Goal: Task Accomplishment & Management: Complete application form

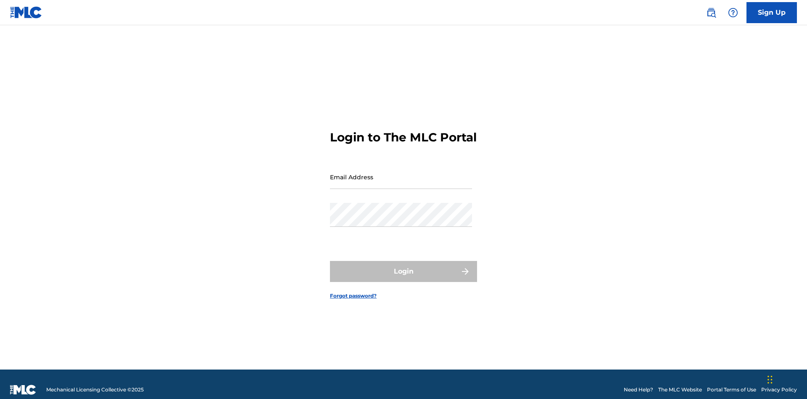
scroll to position [11, 0]
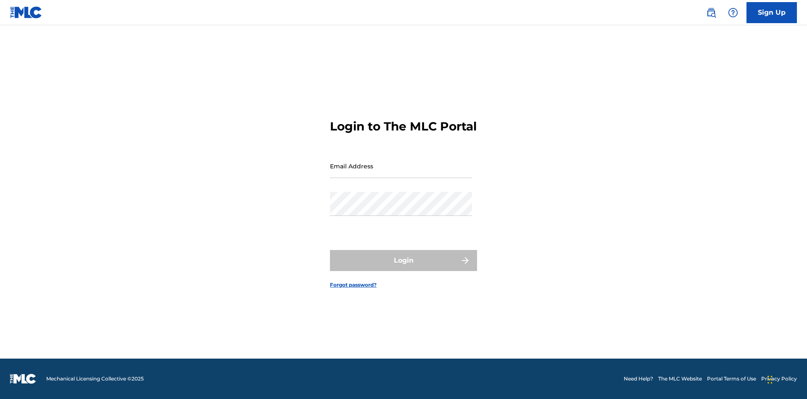
click at [401, 173] on input "Email Address" at bounding box center [401, 166] width 142 height 24
type input "[EMAIL_ADDRESS][DOMAIN_NAME]"
click at [404, 267] on button "Login" at bounding box center [403, 260] width 147 height 21
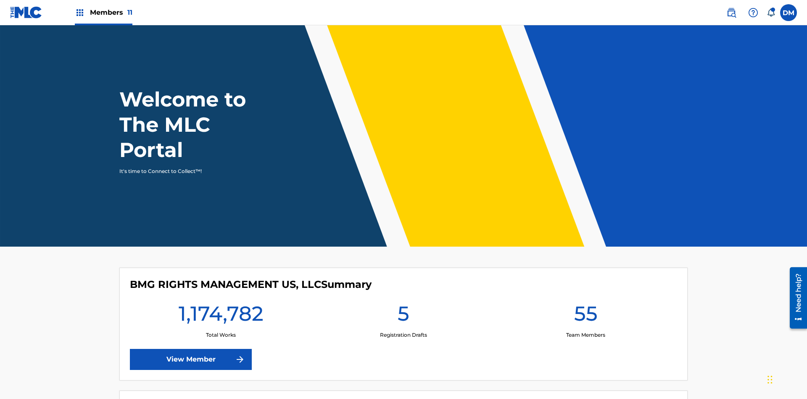
click at [103, 12] on span "Members 11" at bounding box center [111, 13] width 42 height 10
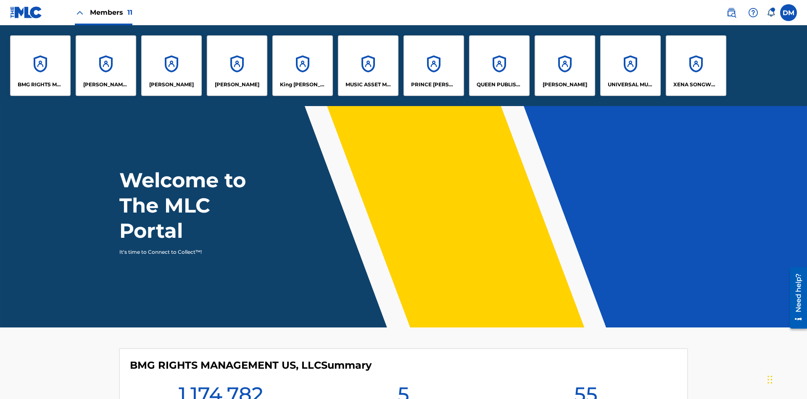
click at [630, 85] on p "UNIVERSAL MUSIC PUB GROUP" at bounding box center [631, 85] width 46 height 8
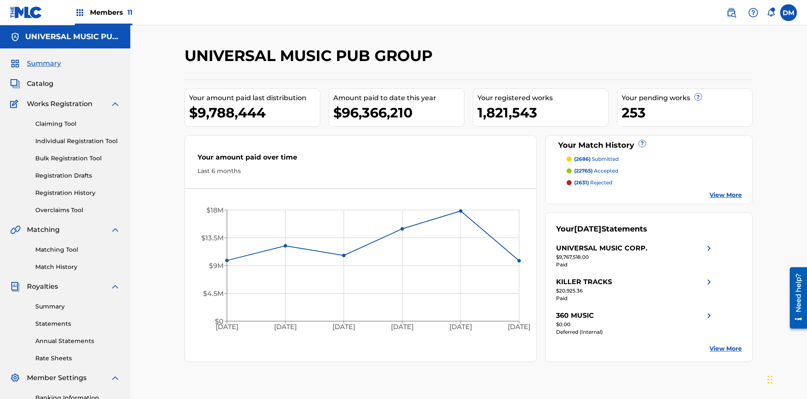
click at [78, 137] on link "Individual Registration Tool" at bounding box center [77, 141] width 85 height 9
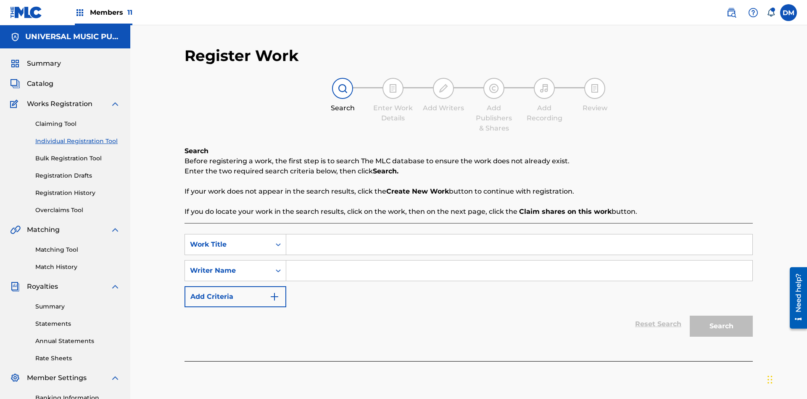
click at [519, 234] on input "Search Form" at bounding box center [519, 244] width 466 height 20
type input "Draft Saved At Work Details Page"
click at [519, 260] on input "Search Form" at bounding box center [519, 270] width 466 height 20
type input "QWERTYUIOP"
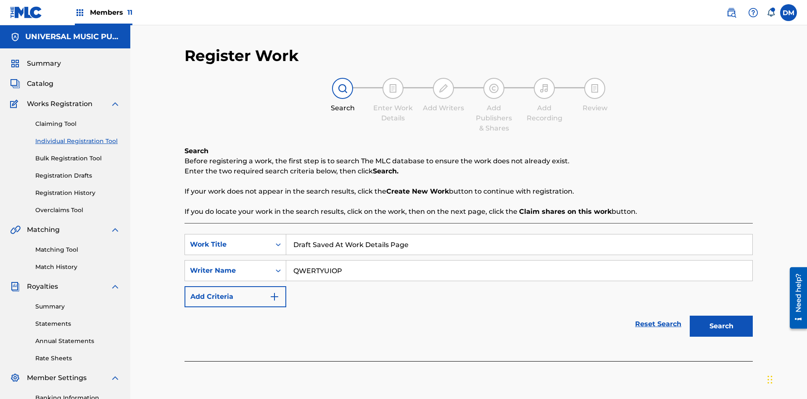
click at [721, 315] on button "Search" at bounding box center [721, 325] width 63 height 21
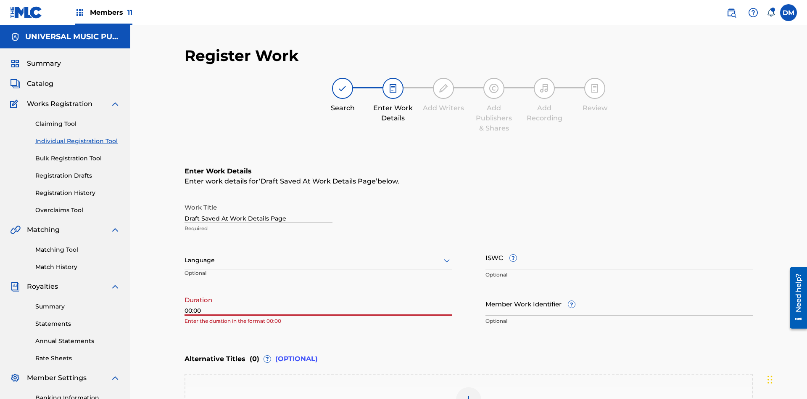
type input "00:00"
click at [447, 255] on icon at bounding box center [447, 260] width 10 height 10
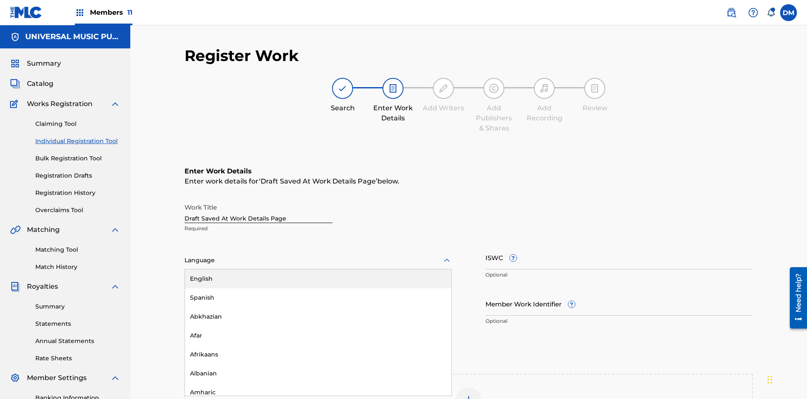
click at [318, 326] on div "Afar" at bounding box center [318, 335] width 267 height 19
click at [619, 291] on input "Member Work Identifier ?" at bounding box center [619, 303] width 267 height 24
type input "2025.08.29.04"
click at [619, 245] on input "ISWC ?" at bounding box center [619, 257] width 267 height 24
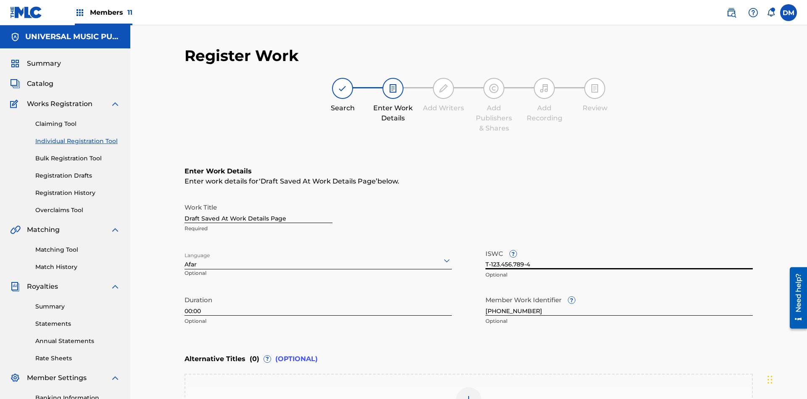
type input "T-123.456.789-4"
click at [469, 394] on img at bounding box center [469, 399] width 10 height 10
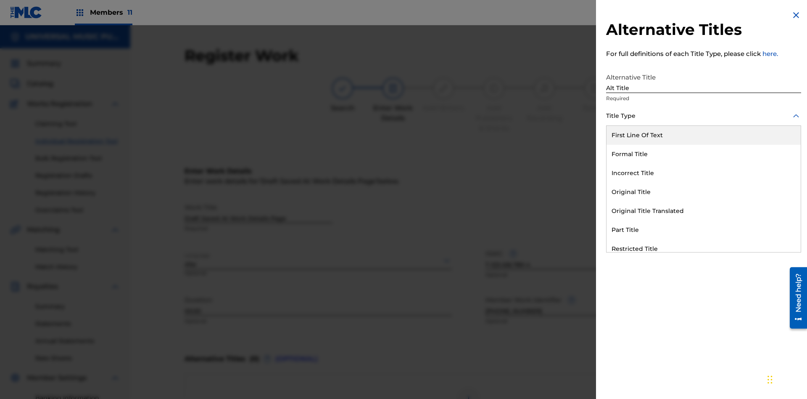
click at [704, 192] on div "Original Title" at bounding box center [704, 191] width 194 height 19
click at [704, 153] on div at bounding box center [703, 153] width 195 height 11
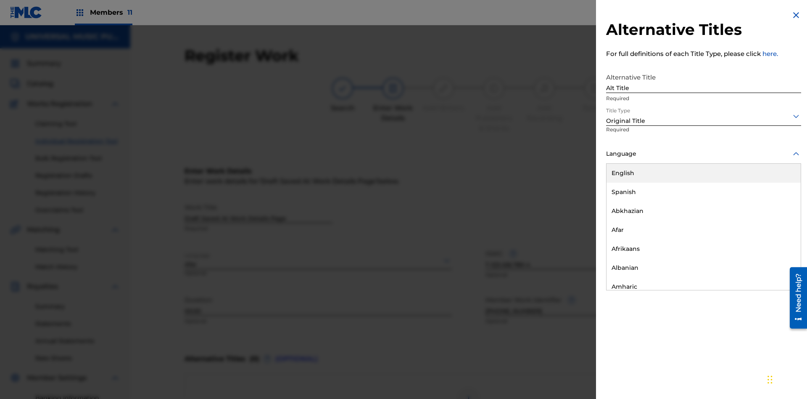
click at [776, 203] on button "Add Title" at bounding box center [776, 203] width 50 height 21
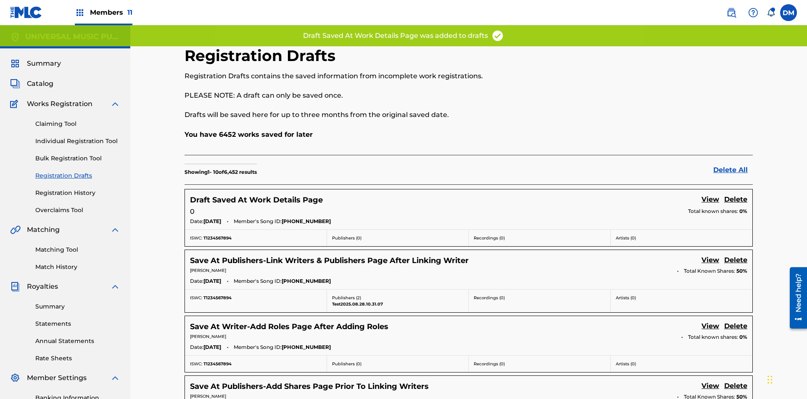
click at [710, 194] on link "View" at bounding box center [711, 199] width 18 height 11
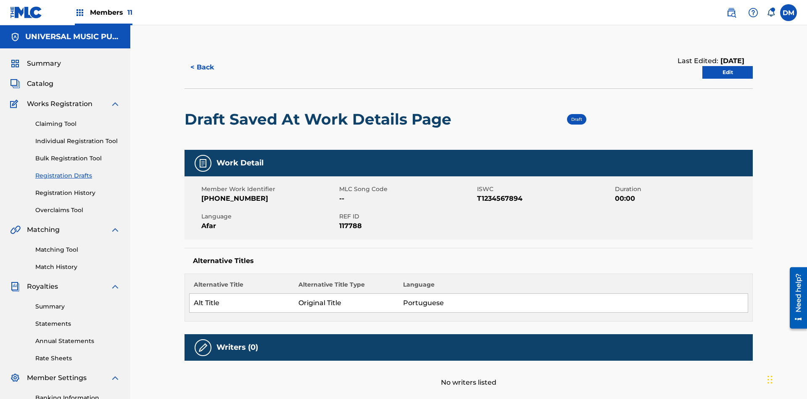
click at [728, 66] on link "Edit" at bounding box center [727, 72] width 50 height 13
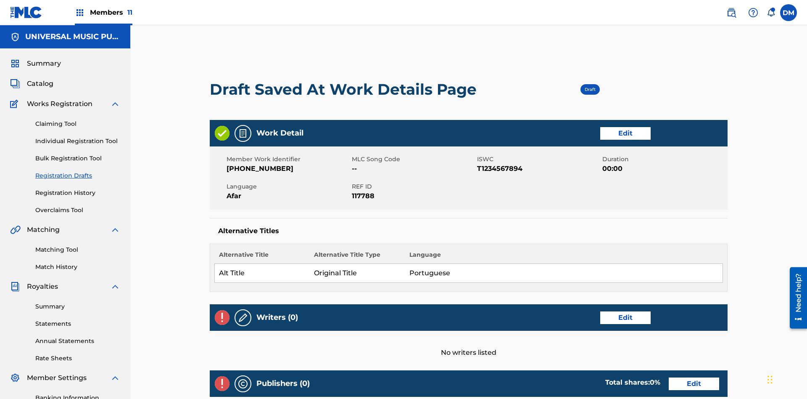
click at [600, 311] on link "Edit" at bounding box center [625, 317] width 50 height 13
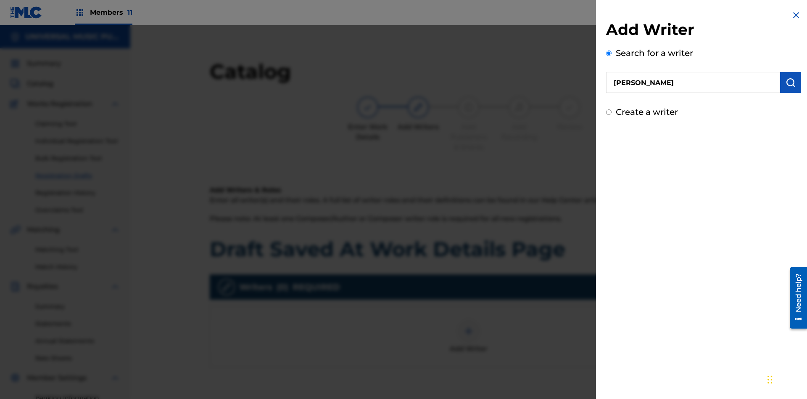
click at [791, 82] on img "submit" at bounding box center [791, 82] width 10 height 10
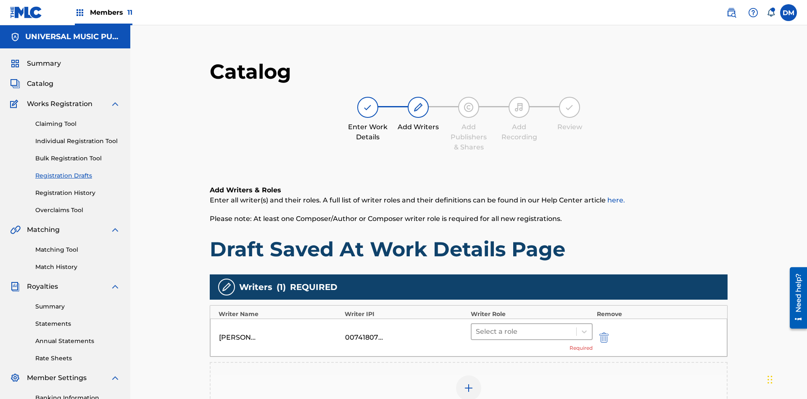
click at [476, 326] on input "text" at bounding box center [477, 331] width 2 height 10
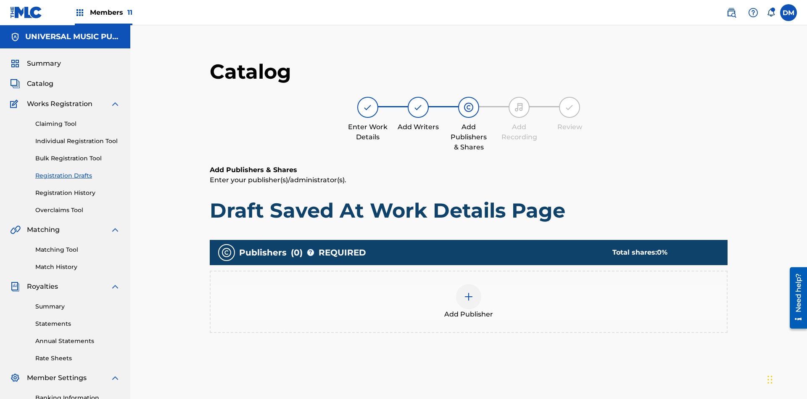
click at [464, 291] on img at bounding box center [469, 296] width 10 height 10
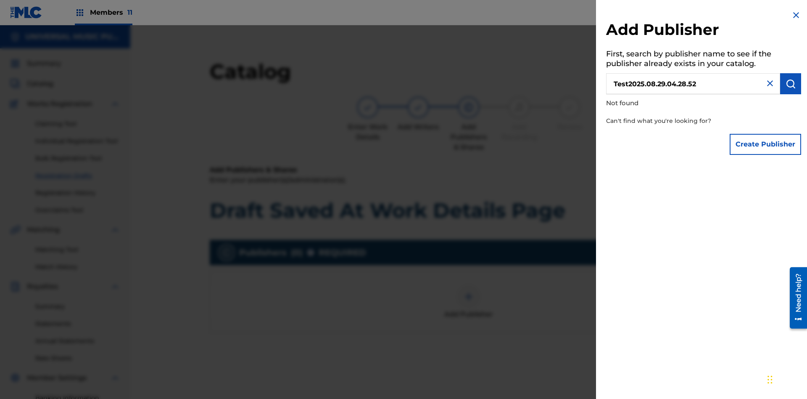
click at [766, 144] on button "Create Publisher" at bounding box center [765, 144] width 71 height 21
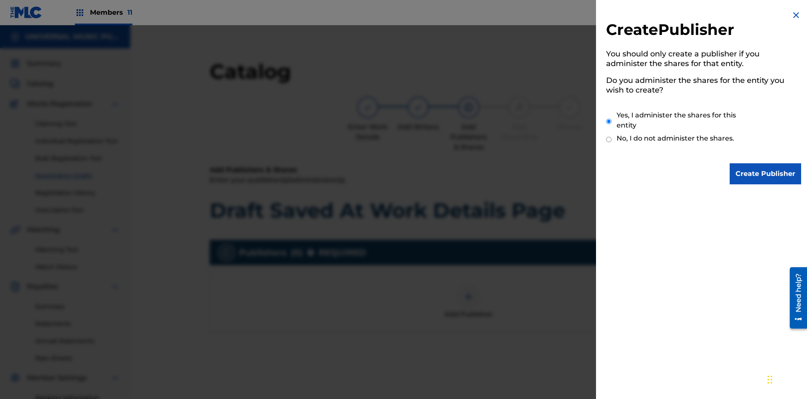
click at [609, 121] on input "Yes, I administer the shares for this entity" at bounding box center [608, 121] width 5 height 18
click at [766, 174] on input "Create Publisher" at bounding box center [765, 173] width 71 height 21
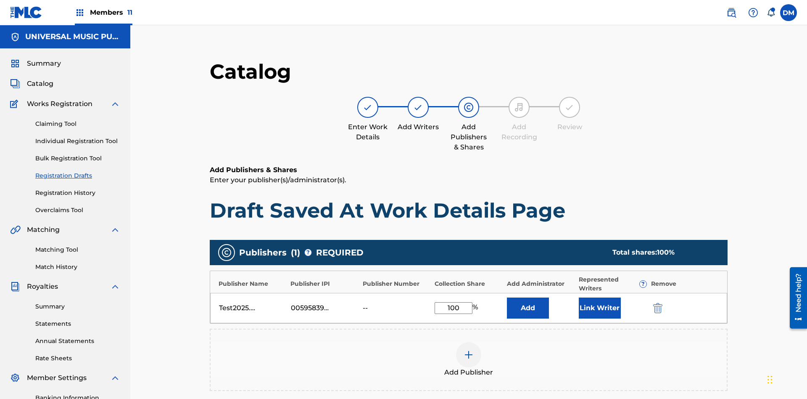
type input "100"
click at [579, 297] on button "Link Writer" at bounding box center [600, 307] width 42 height 21
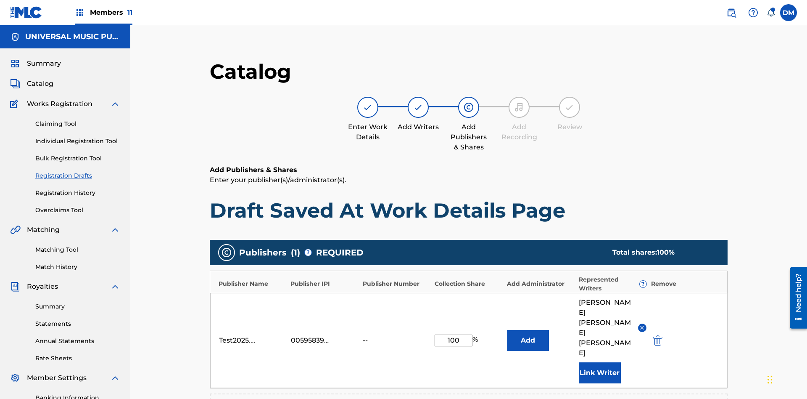
click at [579, 362] on button "Link Writer" at bounding box center [600, 372] width 42 height 21
click at [507, 330] on button "Add" at bounding box center [528, 340] width 42 height 21
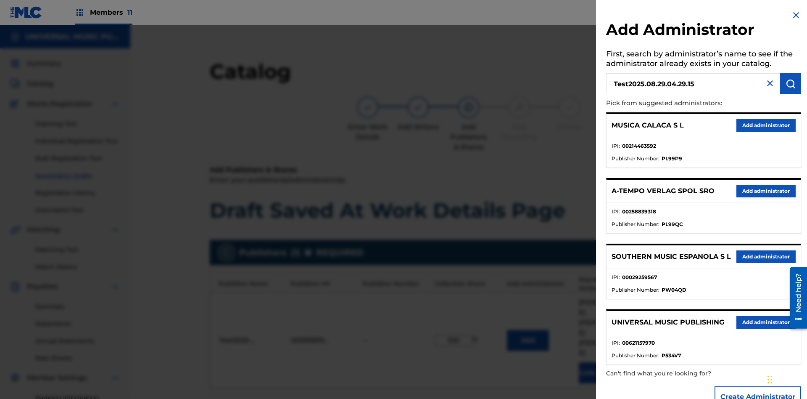
click at [791, 84] on img "submit" at bounding box center [791, 84] width 10 height 10
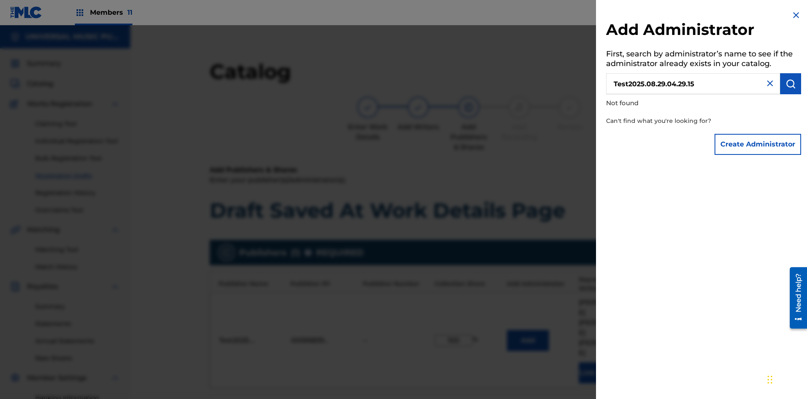
click at [758, 144] on button "Create Administrator" at bounding box center [758, 144] width 87 height 21
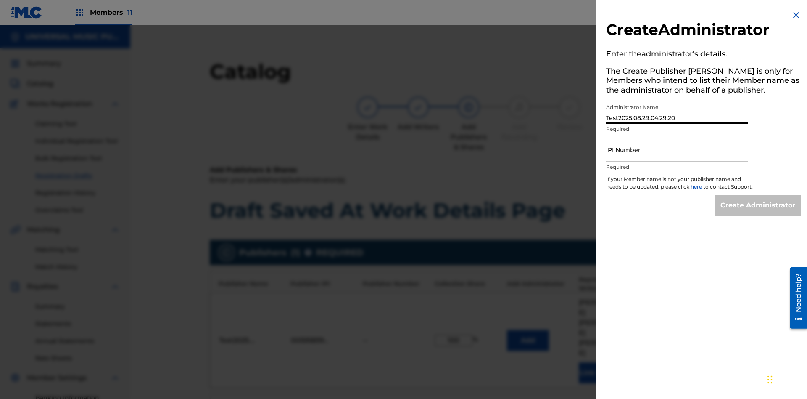
type input "Test2025.08.29.04.29.20"
click at [677, 149] on input "IPI Number" at bounding box center [677, 149] width 142 height 24
type input "00595839777"
click at [758, 213] on input "Create Administrator" at bounding box center [758, 205] width 87 height 21
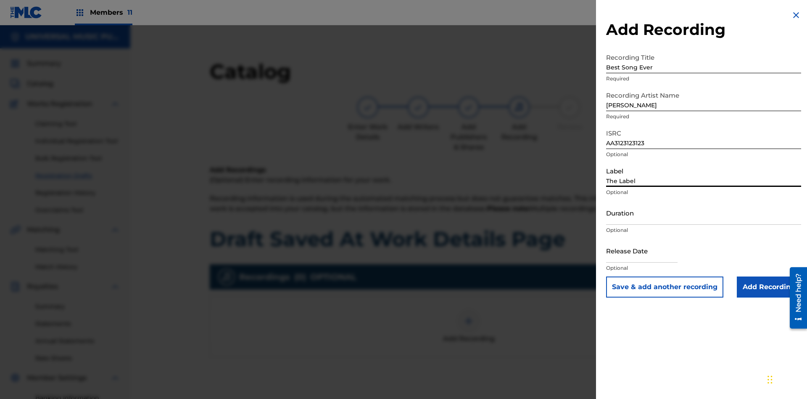
click at [704, 212] on input "Duration" at bounding box center [703, 213] width 195 height 24
click at [704, 212] on input "1" at bounding box center [703, 213] width 195 height 24
click at [649, 251] on input "text" at bounding box center [641, 250] width 71 height 24
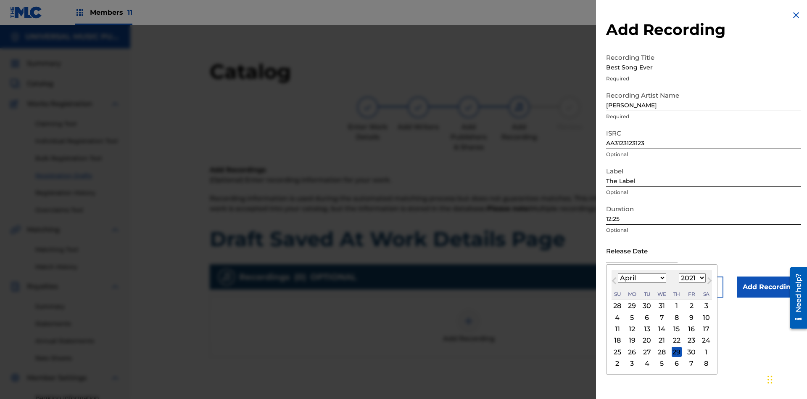
click at [676, 306] on div "1" at bounding box center [677, 306] width 10 height 10
click at [769, 287] on input "Add Recording" at bounding box center [769, 286] width 64 height 21
